Goal: Task Accomplishment & Management: Complete application form

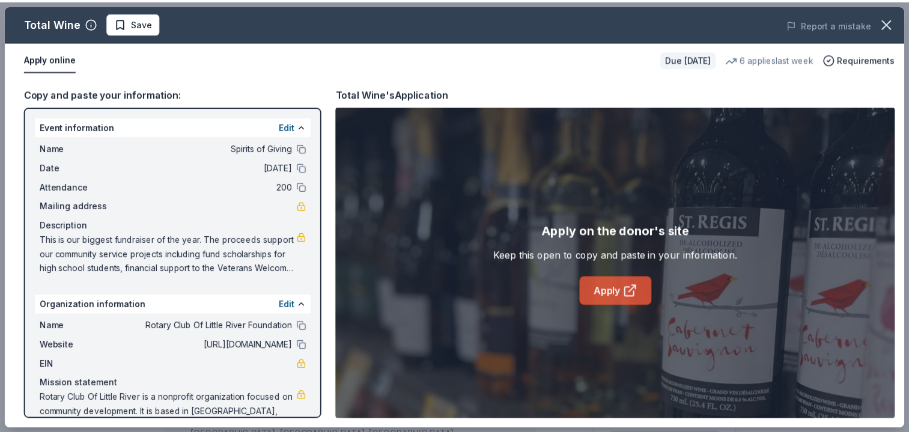
scroll to position [340, 0]
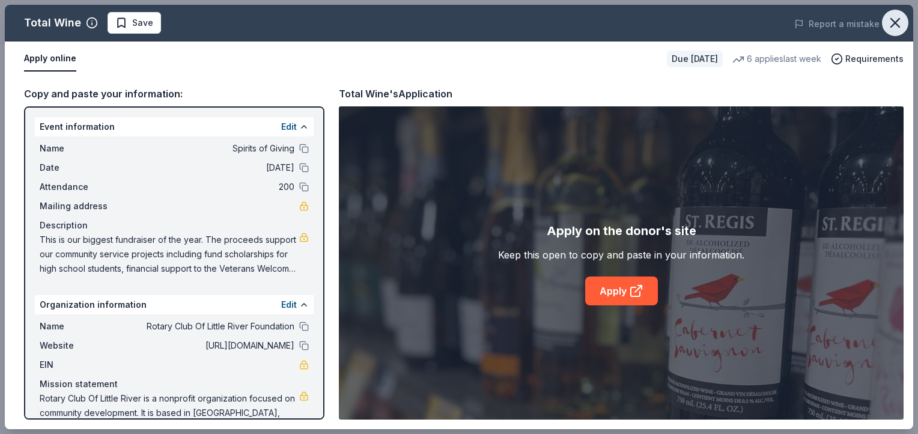
click at [894, 27] on icon "button" at bounding box center [895, 22] width 17 height 17
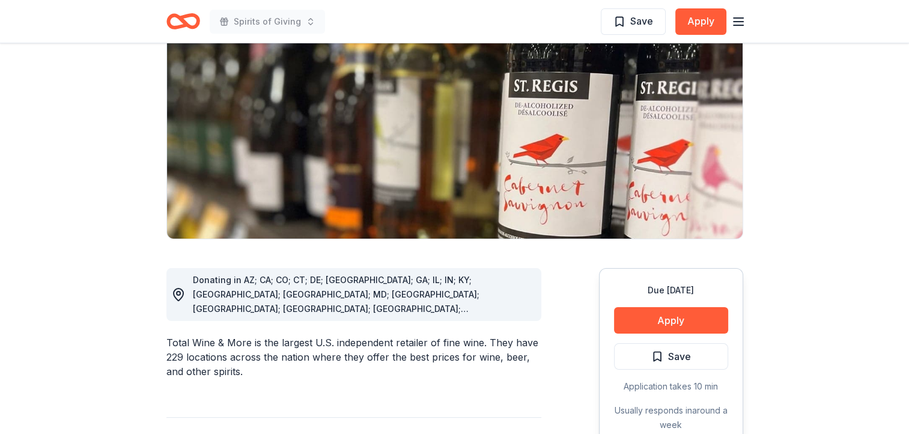
scroll to position [0, 0]
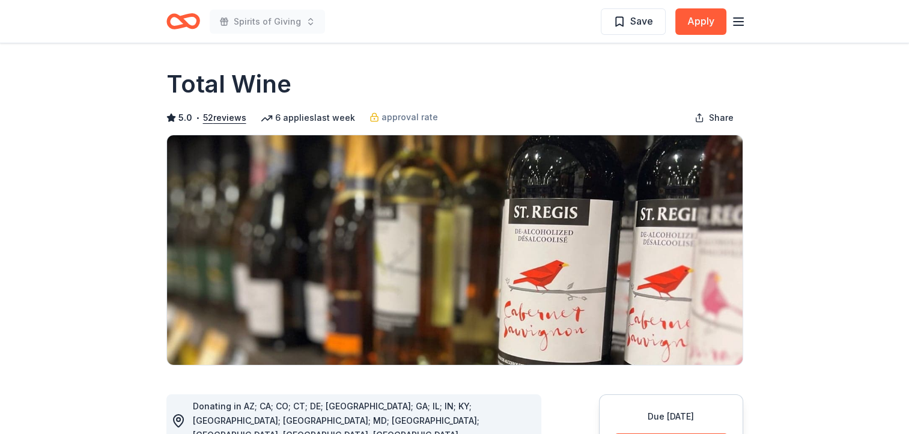
click at [737, 22] on line "button" at bounding box center [738, 22] width 10 height 0
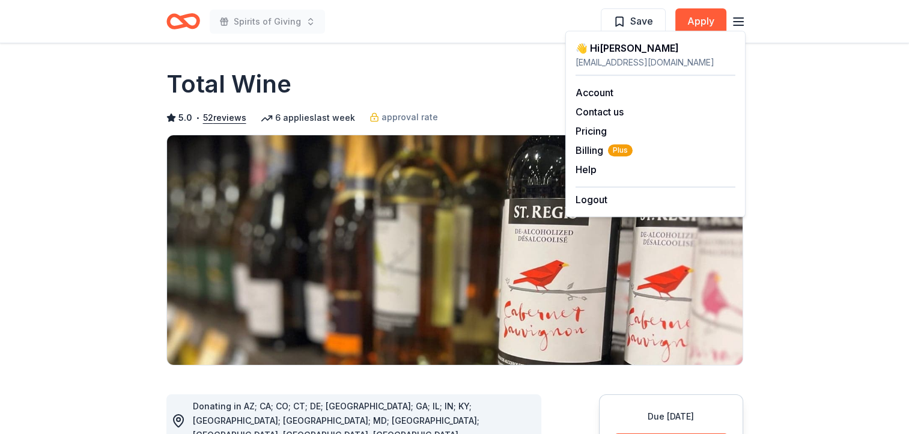
click at [738, 20] on icon "button" at bounding box center [738, 21] width 14 height 14
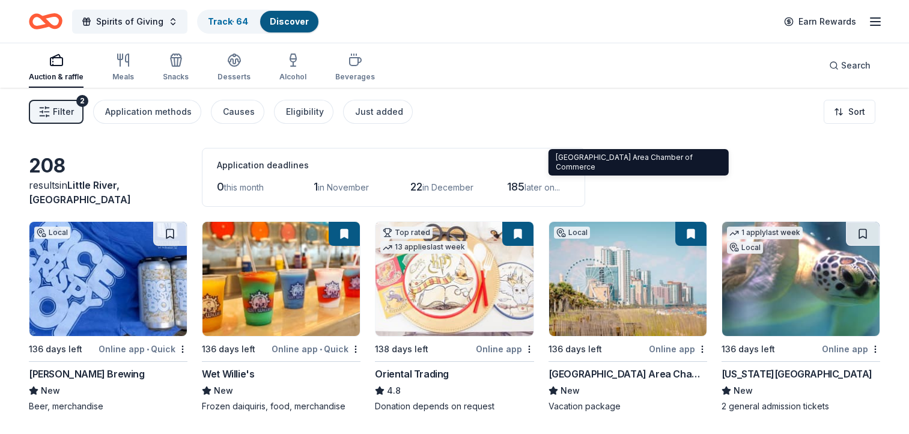
scroll to position [233, 0]
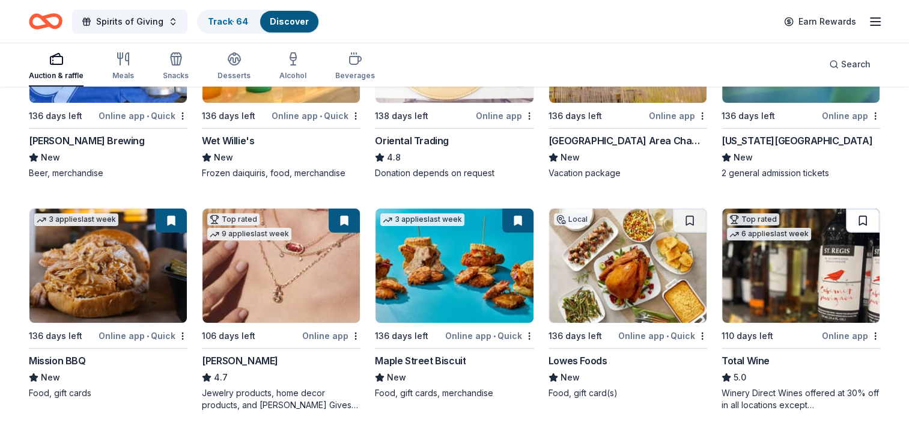
click at [861, 219] on button at bounding box center [863, 220] width 34 height 24
drag, startPoint x: 864, startPoint y: 219, endPoint x: 721, endPoint y: 260, distance: 149.4
click at [805, 296] on img at bounding box center [800, 265] width 157 height 114
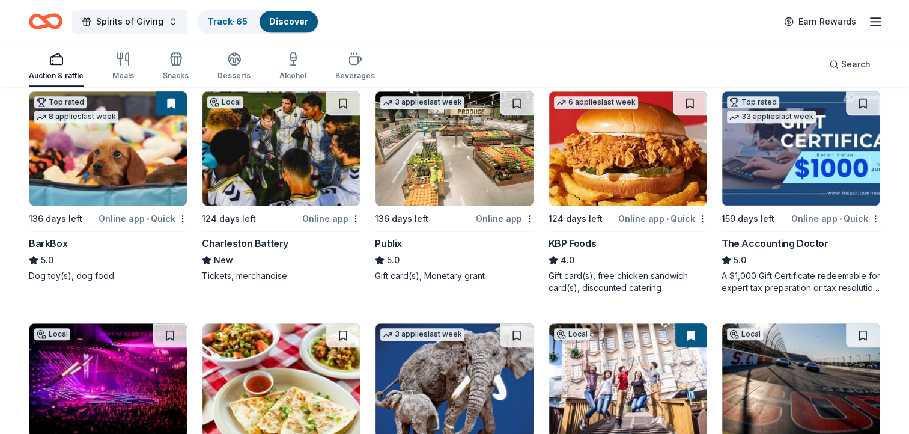
scroll to position [860, 0]
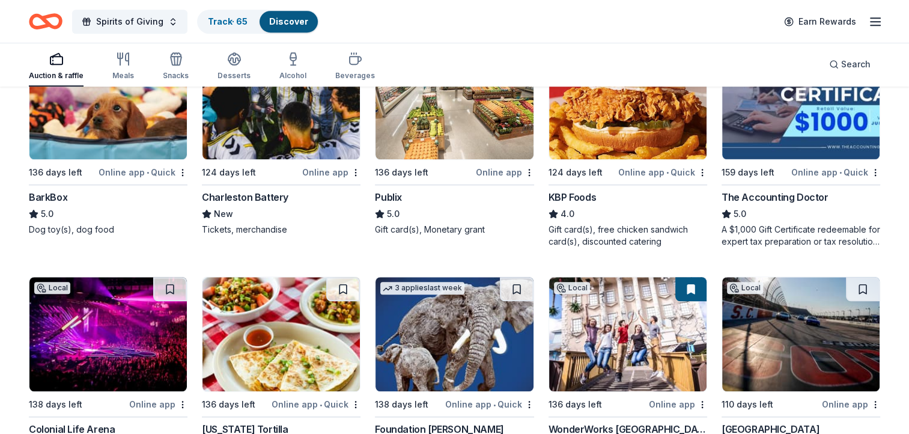
click at [604, 109] on img at bounding box center [627, 102] width 157 height 114
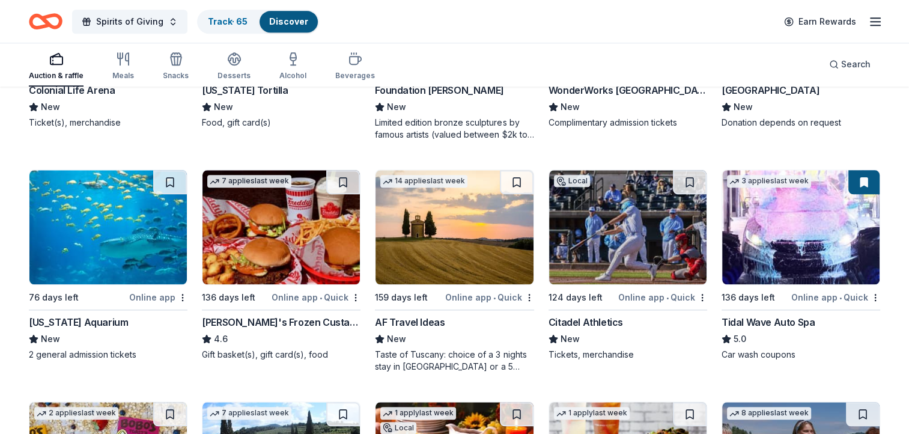
scroll to position [1203, 0]
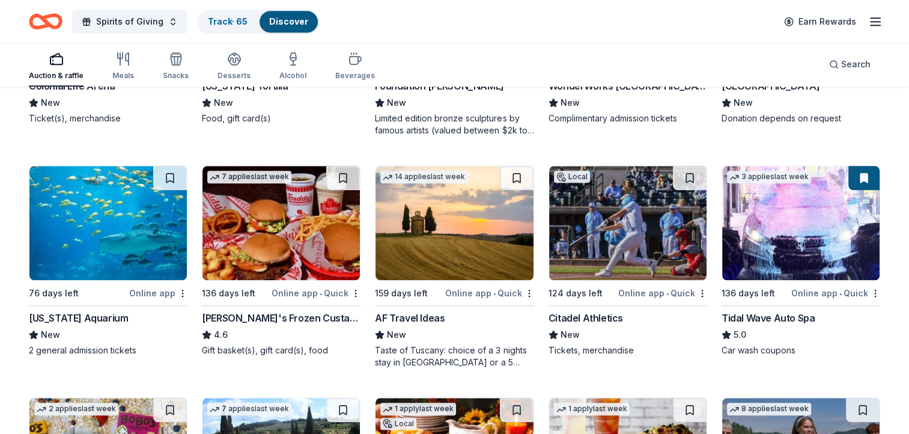
click at [785, 232] on img at bounding box center [800, 223] width 157 height 114
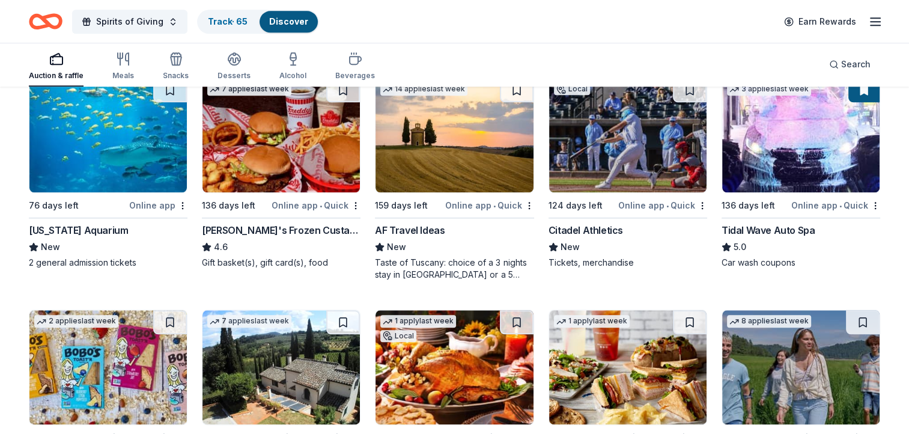
scroll to position [1425, 0]
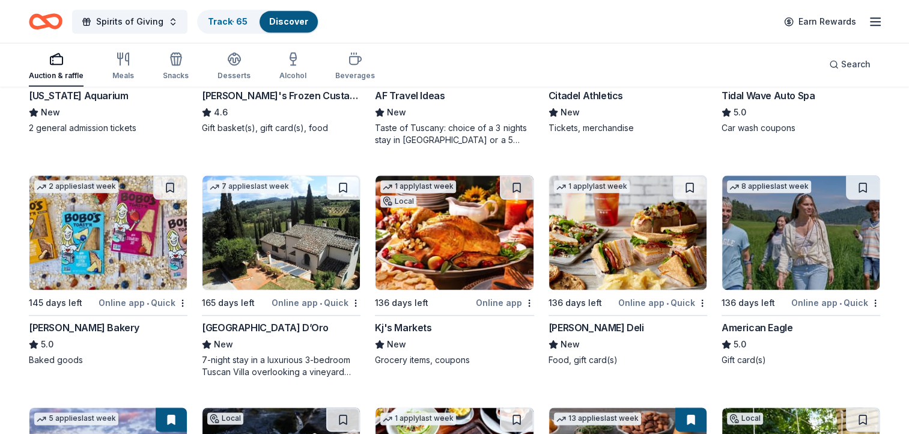
click at [609, 232] on img at bounding box center [627, 232] width 157 height 114
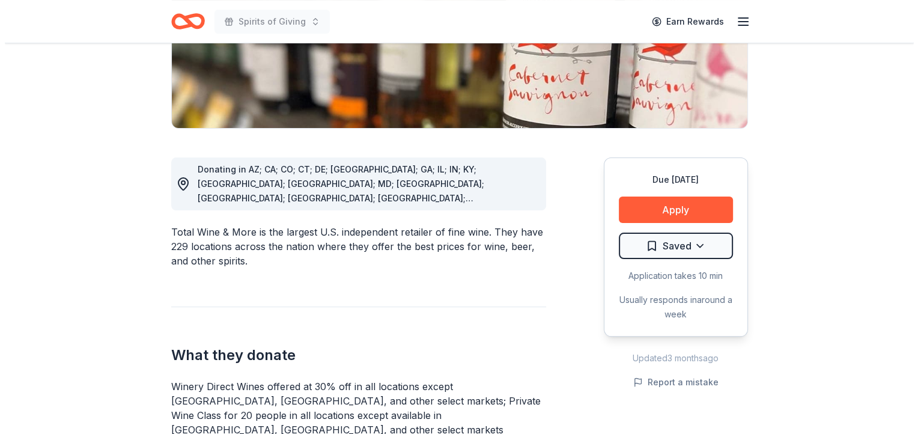
scroll to position [246, 0]
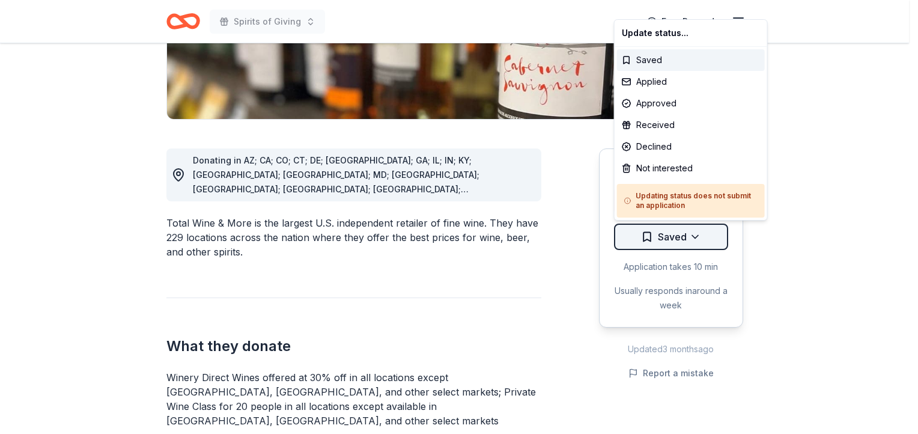
click at [661, 80] on div "Applied" at bounding box center [691, 82] width 148 height 22
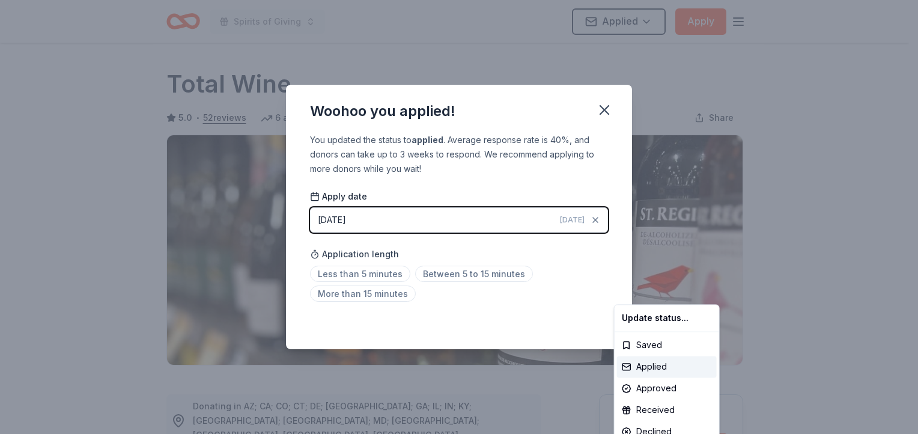
click at [483, 271] on html "Spirits of Giving Applied Apply Due in 110 days Share Total Wine 5.0 • 52 revie…" at bounding box center [459, 217] width 918 height 434
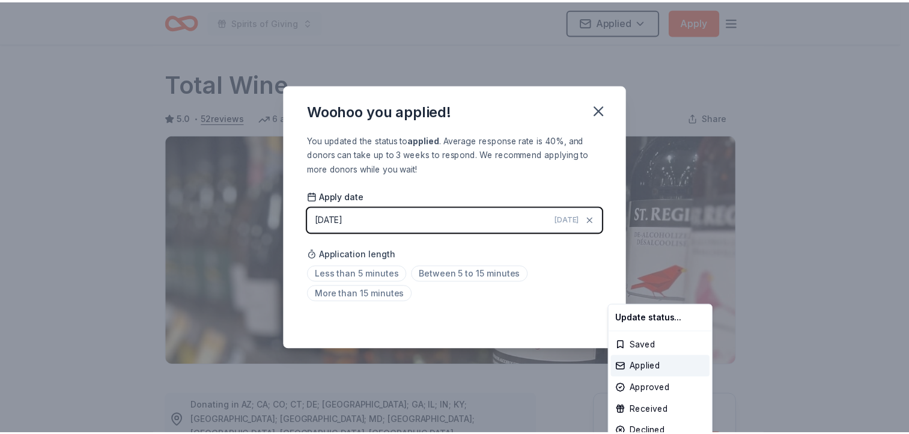
scroll to position [265, 0]
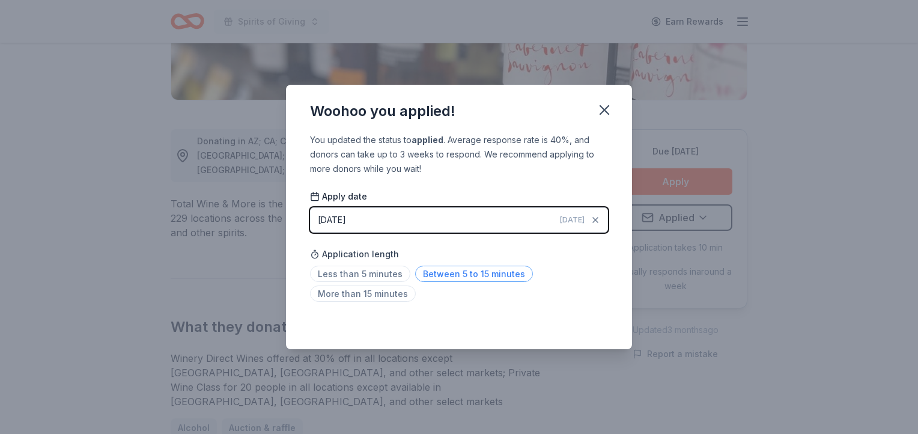
click at [494, 274] on span "Between 5 to 15 minutes" at bounding box center [474, 273] width 118 height 16
click at [603, 113] on icon "button" at bounding box center [604, 110] width 17 height 17
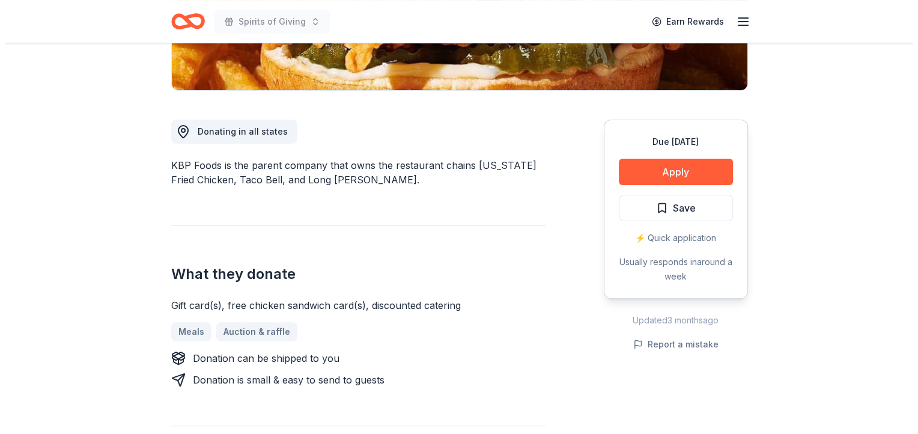
scroll to position [277, 0]
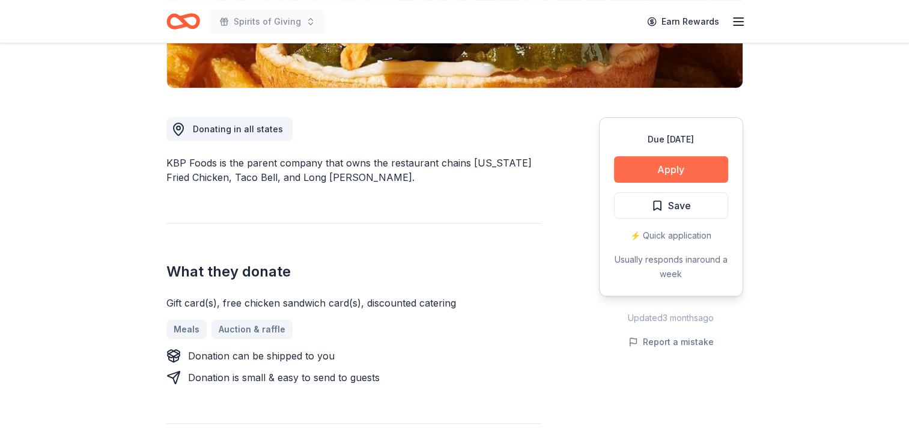
click at [676, 168] on button "Apply" at bounding box center [671, 169] width 114 height 26
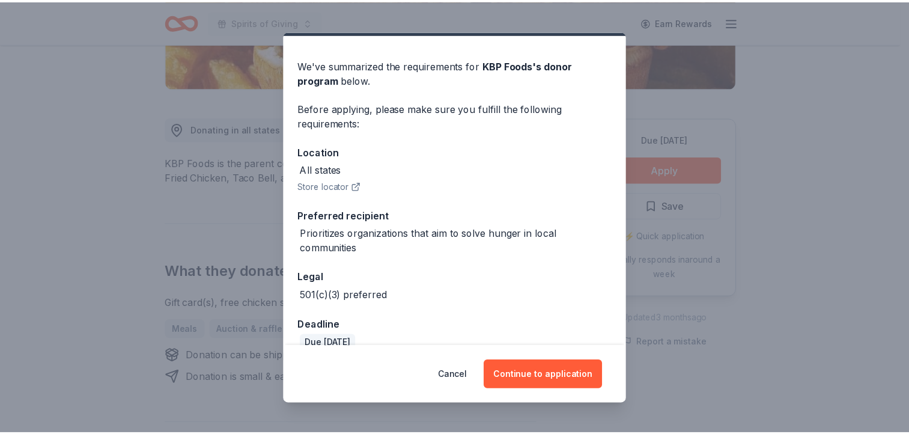
scroll to position [50, 0]
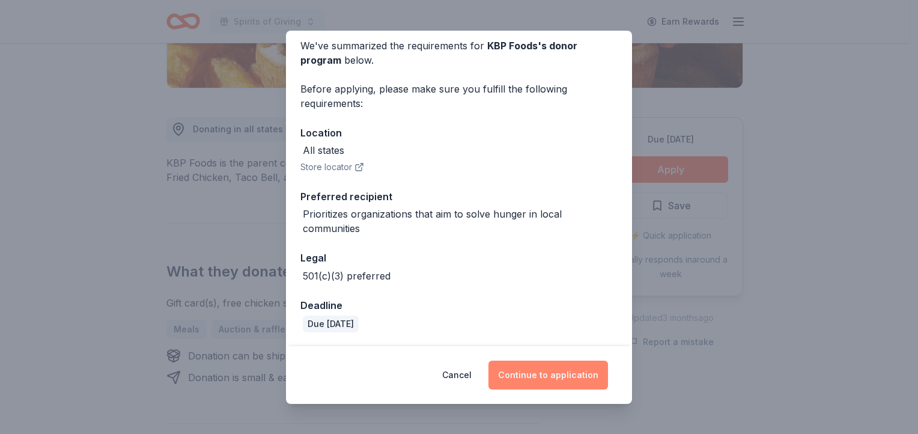
click at [561, 379] on button "Continue to application" at bounding box center [548, 374] width 120 height 29
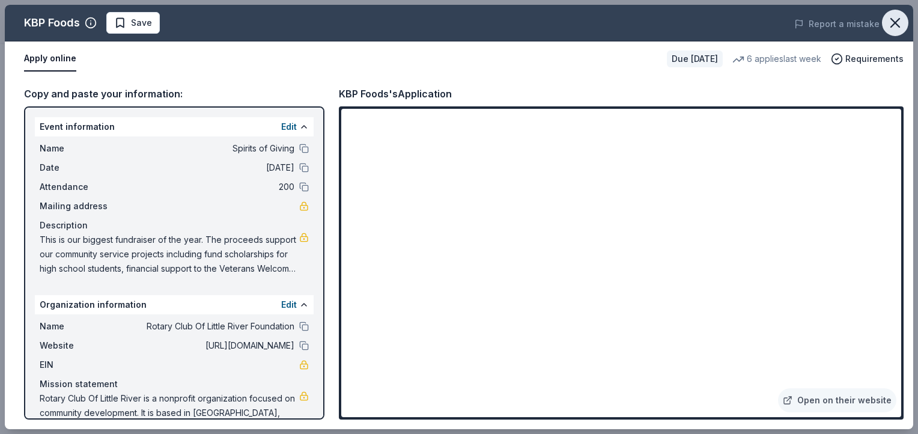
click at [889, 21] on icon "button" at bounding box center [895, 22] width 17 height 17
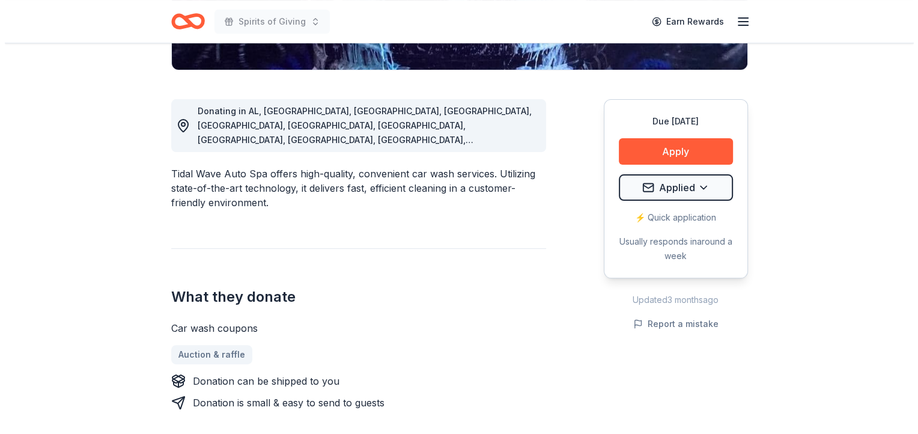
scroll to position [337, 0]
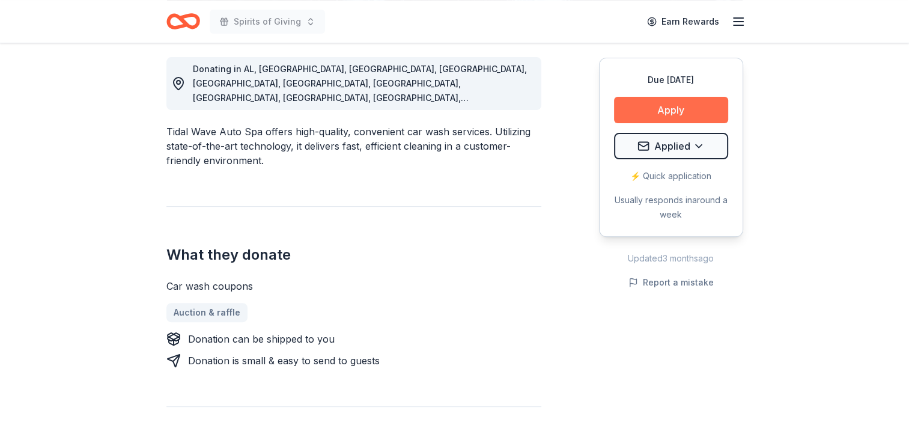
click at [679, 109] on button "Apply" at bounding box center [671, 110] width 114 height 26
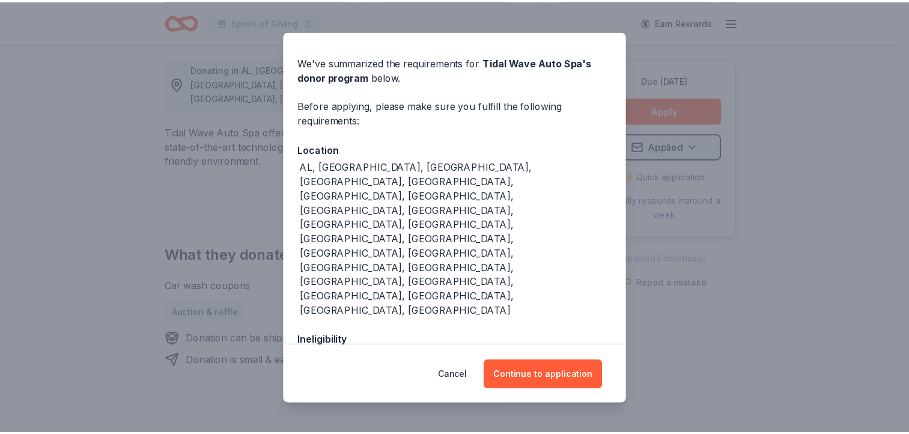
scroll to position [48, 0]
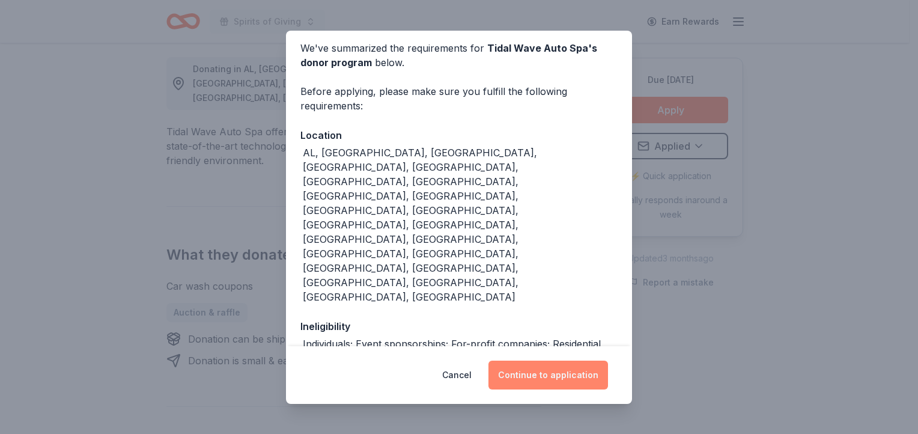
click at [547, 372] on button "Continue to application" at bounding box center [548, 374] width 120 height 29
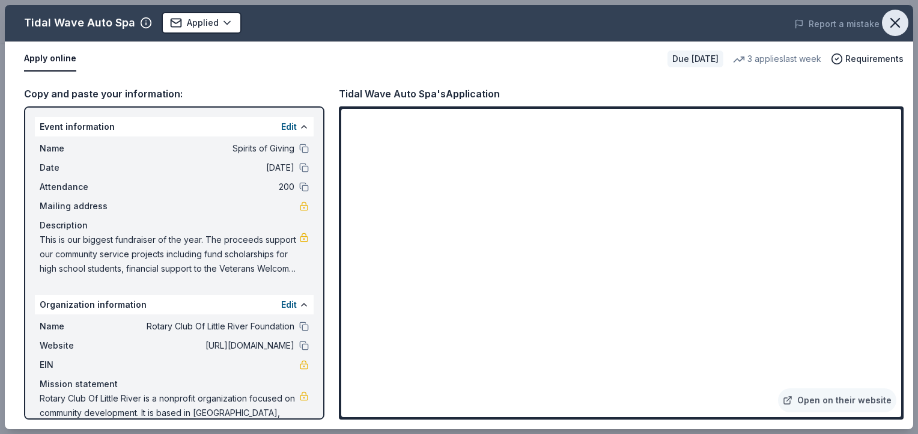
click at [892, 22] on icon "button" at bounding box center [895, 22] width 17 height 17
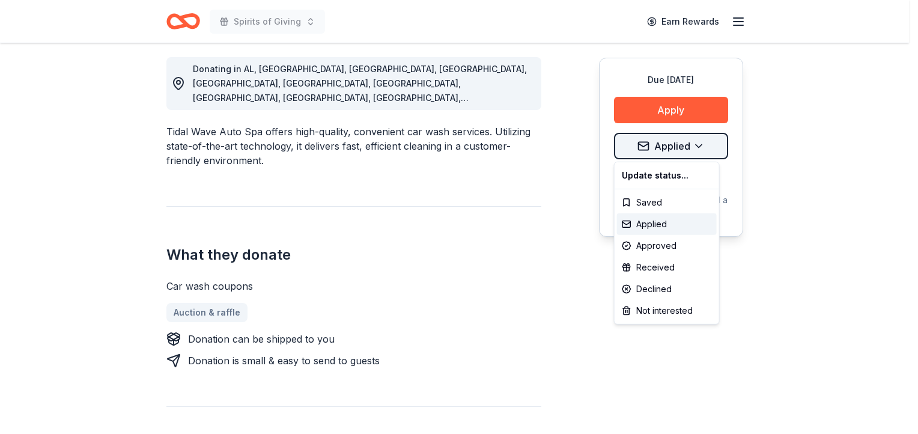
click at [654, 224] on div "Applied" at bounding box center [667, 224] width 100 height 22
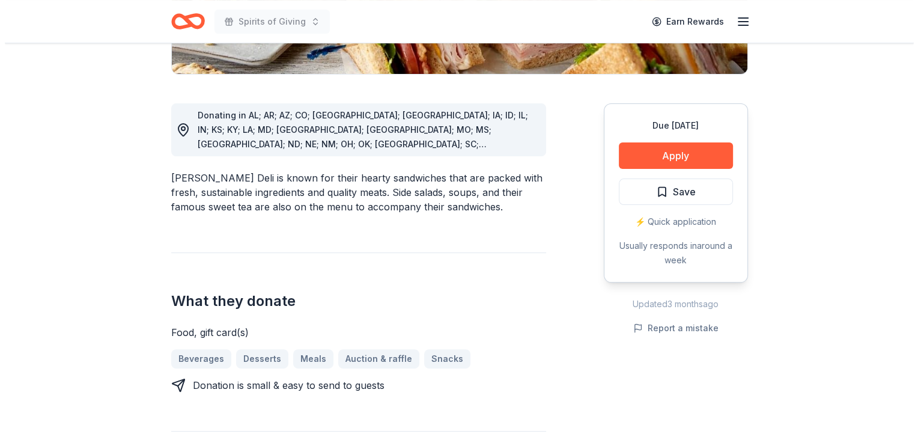
scroll to position [303, 0]
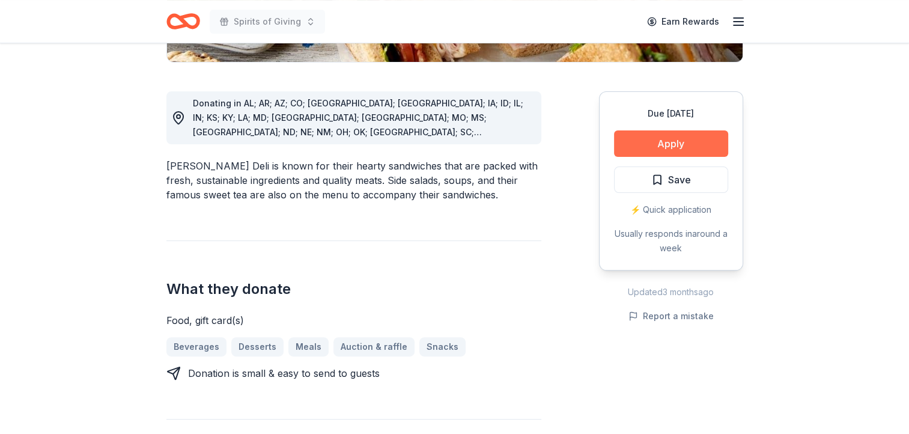
click at [666, 141] on button "Apply" at bounding box center [671, 143] width 114 height 26
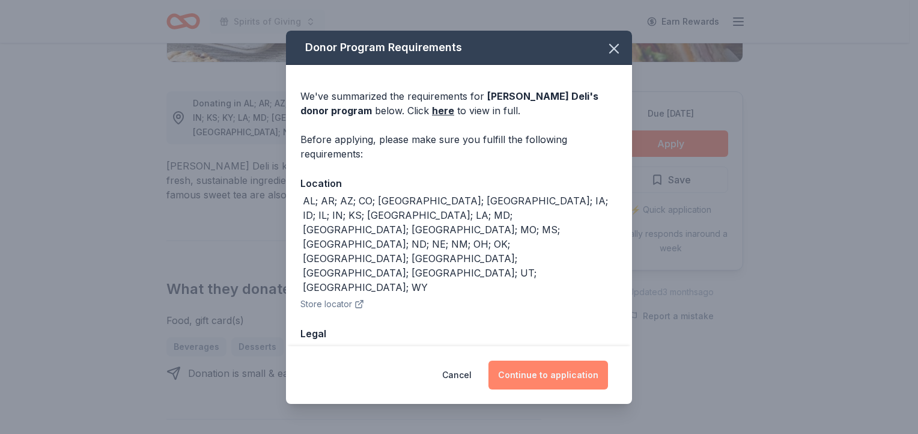
click at [568, 380] on button "Continue to application" at bounding box center [548, 374] width 120 height 29
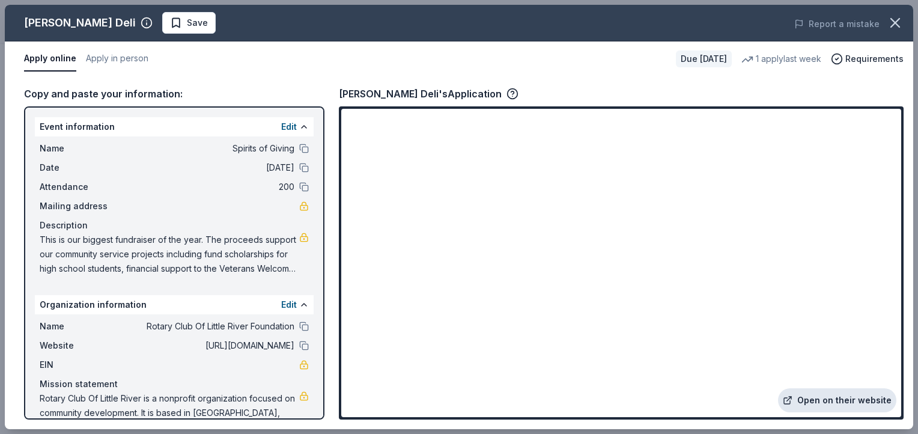
click at [855, 399] on link "Open on their website" at bounding box center [837, 400] width 118 height 24
